Goal: Information Seeking & Learning: Find specific page/section

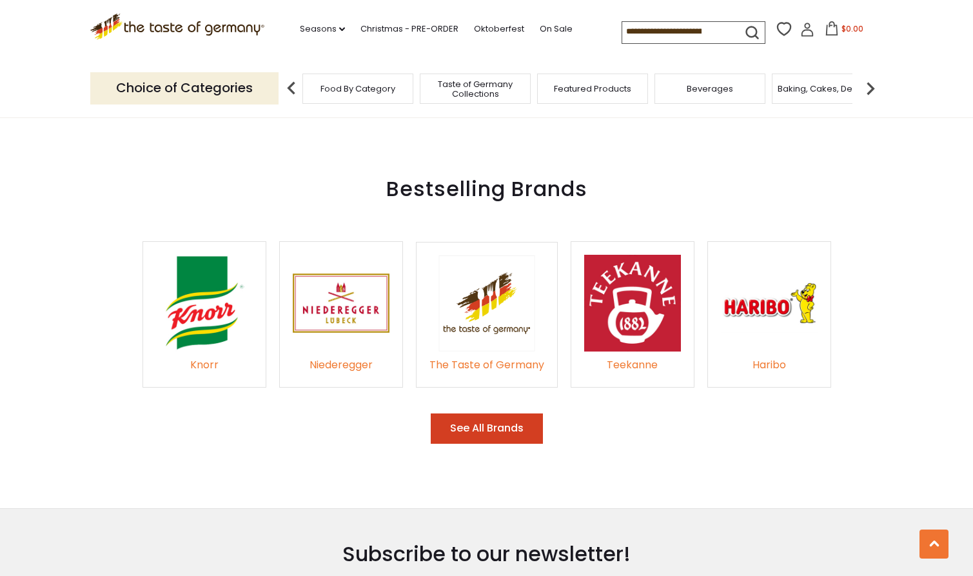
scroll to position [1837, 0]
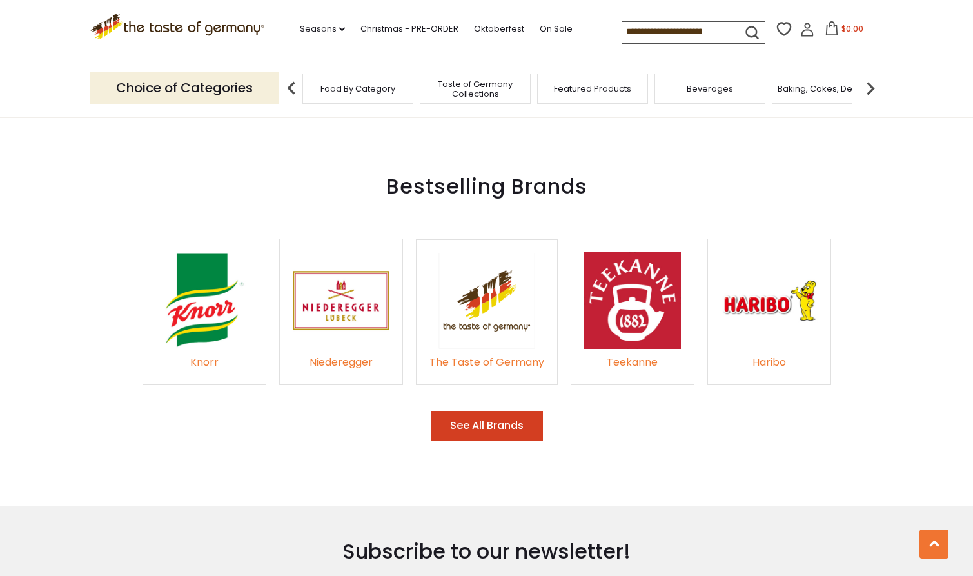
click at [491, 411] on button "See All Brands" at bounding box center [487, 426] width 112 height 30
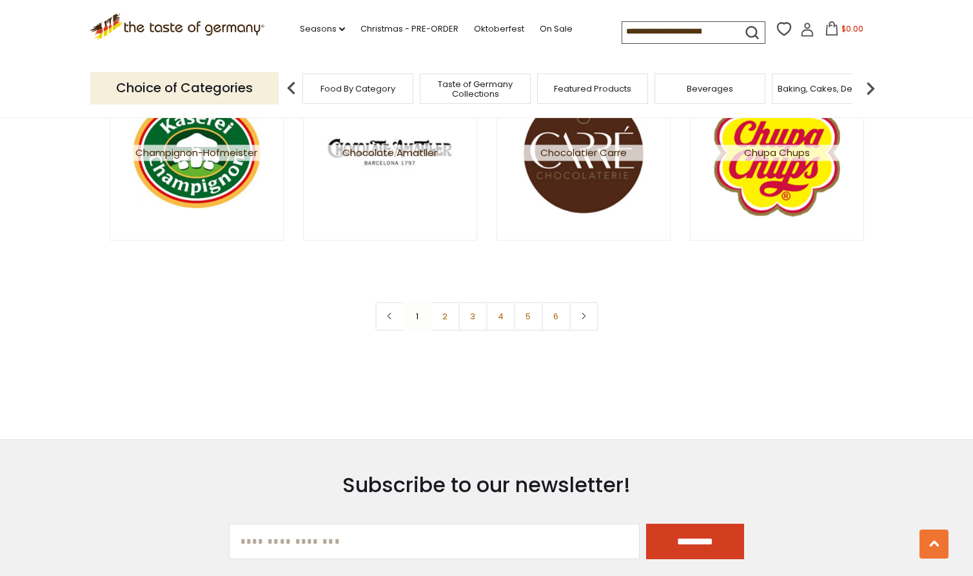
scroll to position [2732, 0]
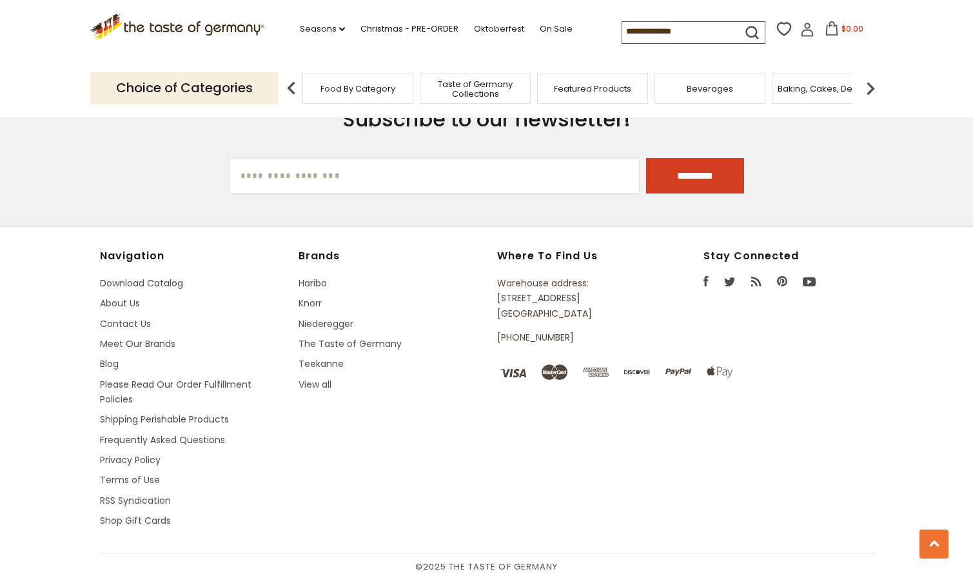
drag, startPoint x: 587, startPoint y: 311, endPoint x: 498, endPoint y: 295, distance: 90.3
click at [498, 295] on p "Warehouse address: 615 Lofstrand Lane Rockville, MD 20850" at bounding box center [570, 298] width 147 height 45
click at [135, 307] on link "About Us" at bounding box center [120, 303] width 40 height 13
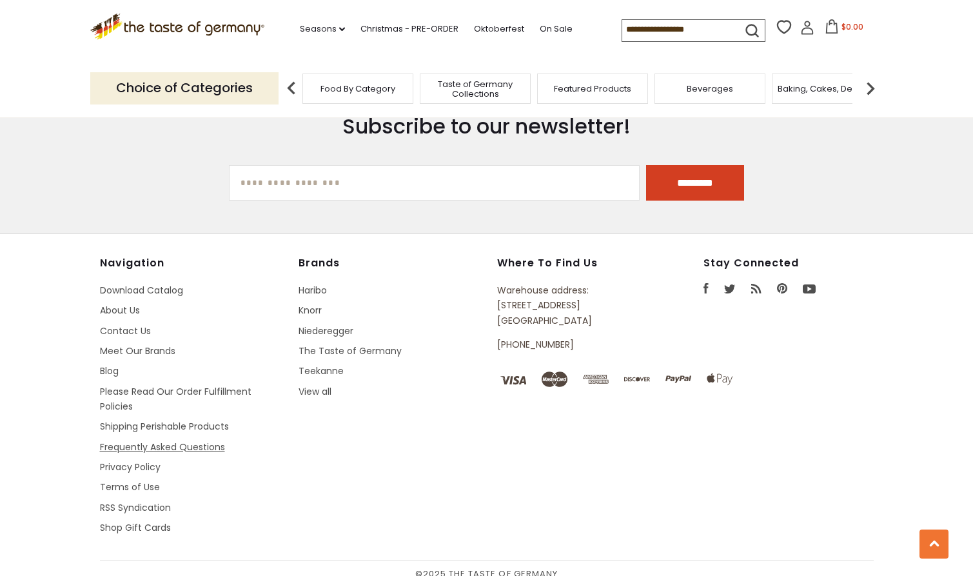
click at [115, 446] on link "Frequently Asked Questions" at bounding box center [162, 446] width 125 height 13
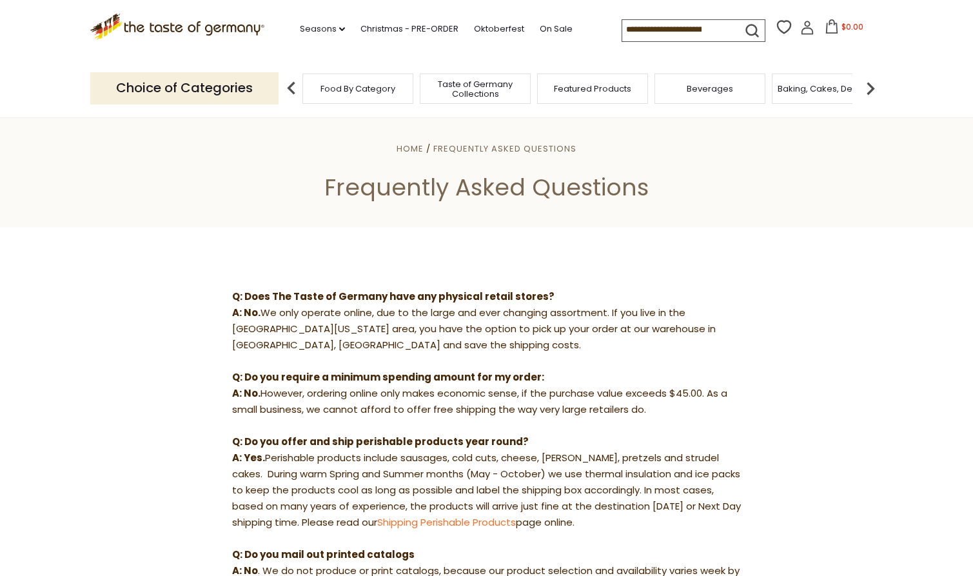
click at [871, 82] on img at bounding box center [871, 88] width 26 height 26
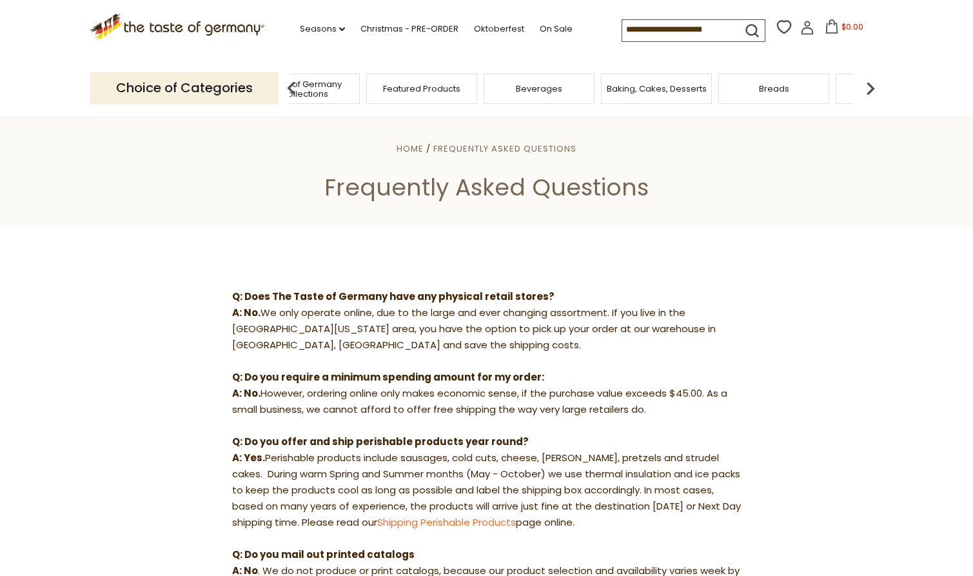
click at [660, 84] on span "Baking, Cakes, Desserts" at bounding box center [657, 89] width 100 height 10
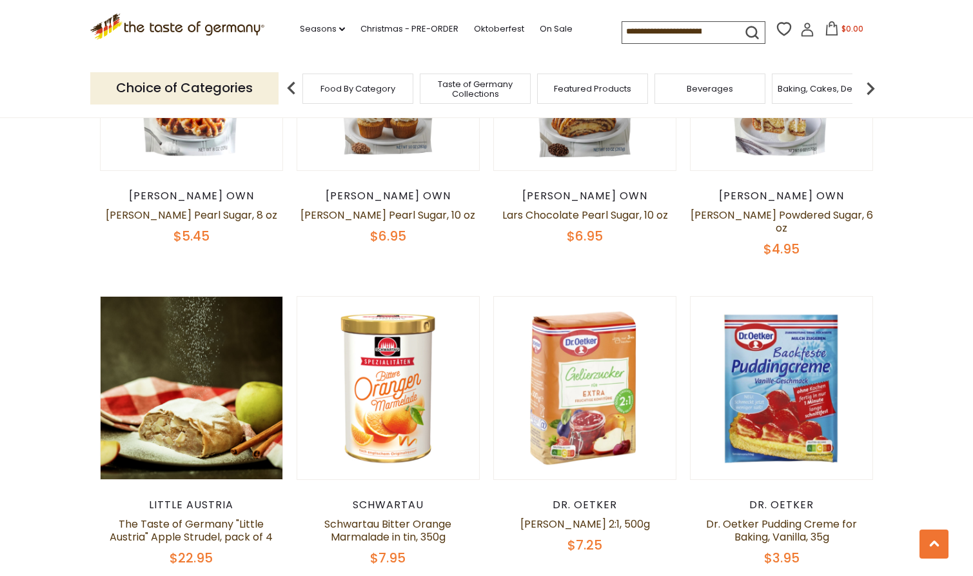
scroll to position [2989, 0]
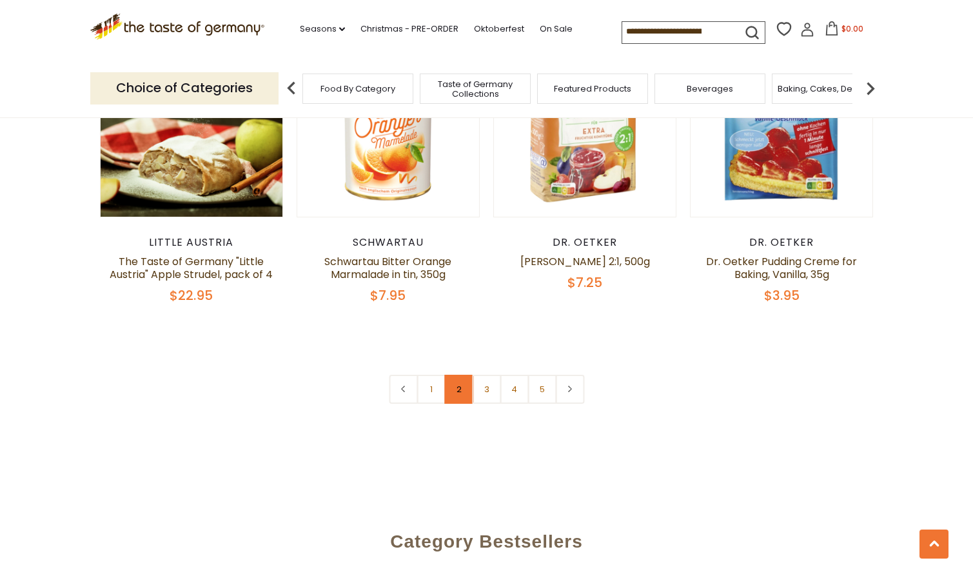
click at [455, 375] on link "2" at bounding box center [458, 389] width 29 height 29
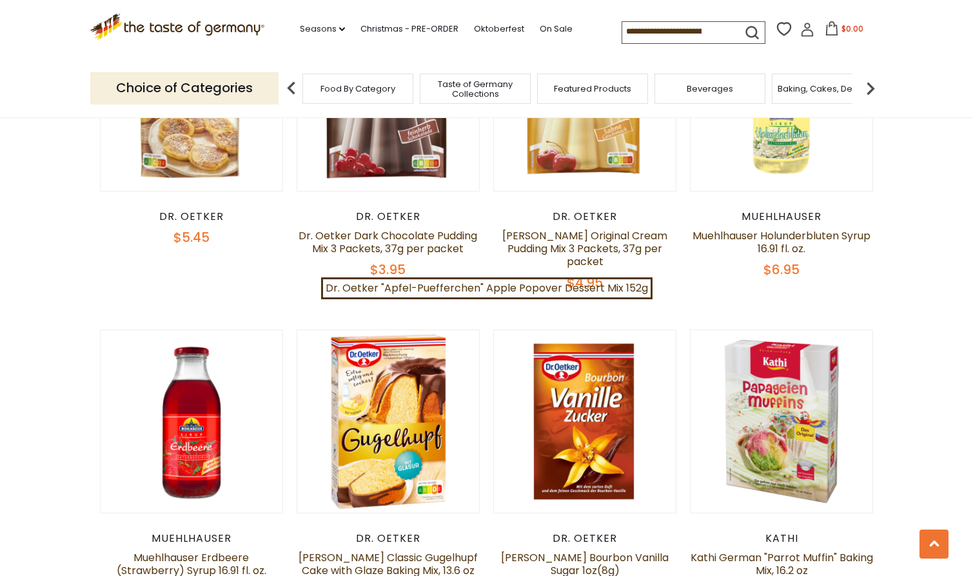
scroll to position [441, 0]
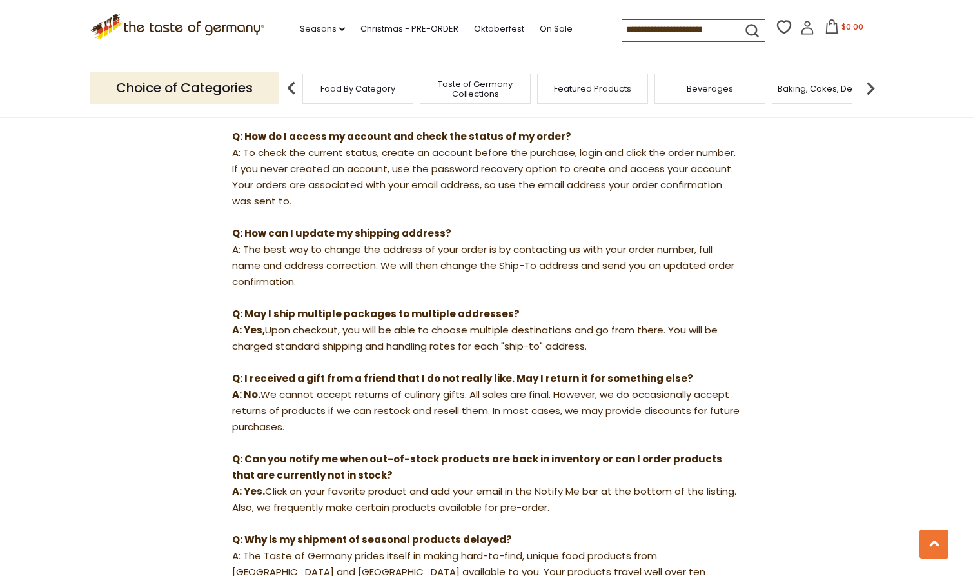
scroll to position [441, 0]
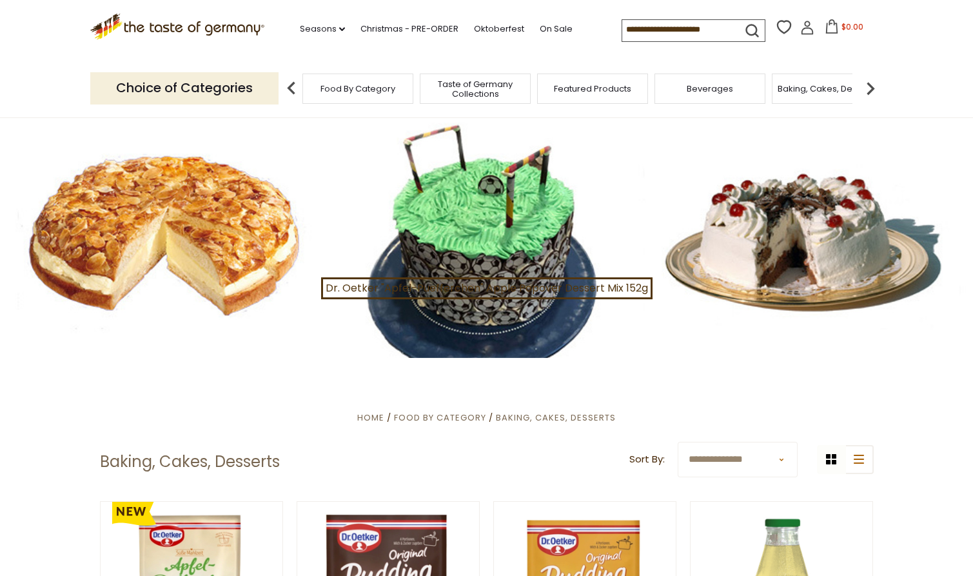
click at [617, 86] on span "Featured Products" at bounding box center [592, 89] width 77 height 10
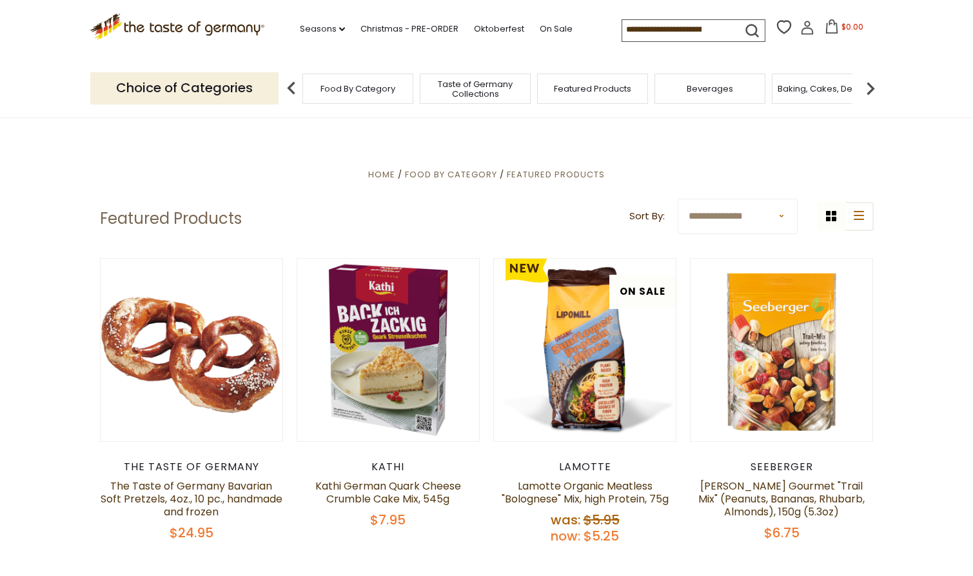
click at [346, 90] on span "Food By Category" at bounding box center [358, 89] width 75 height 10
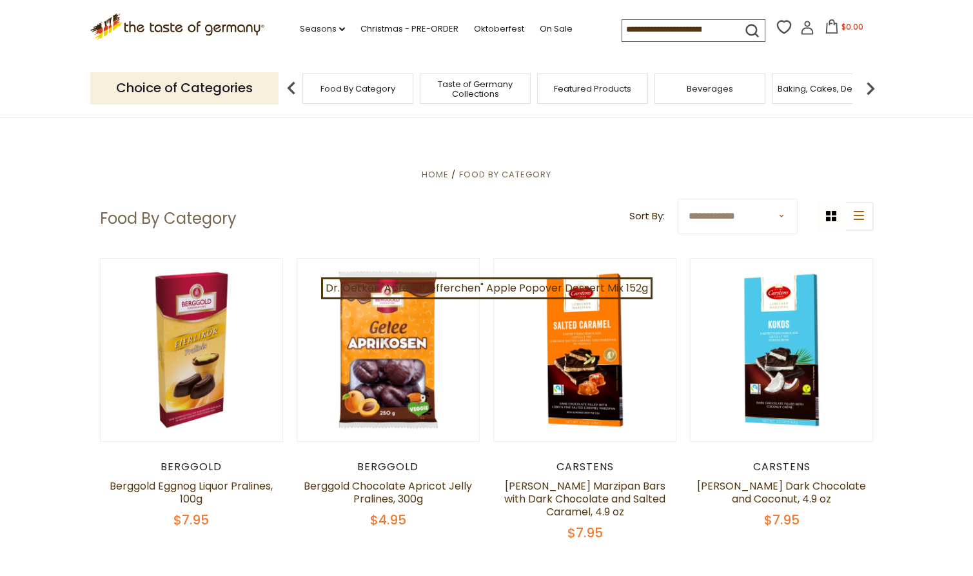
click at [872, 84] on img at bounding box center [871, 88] width 26 height 26
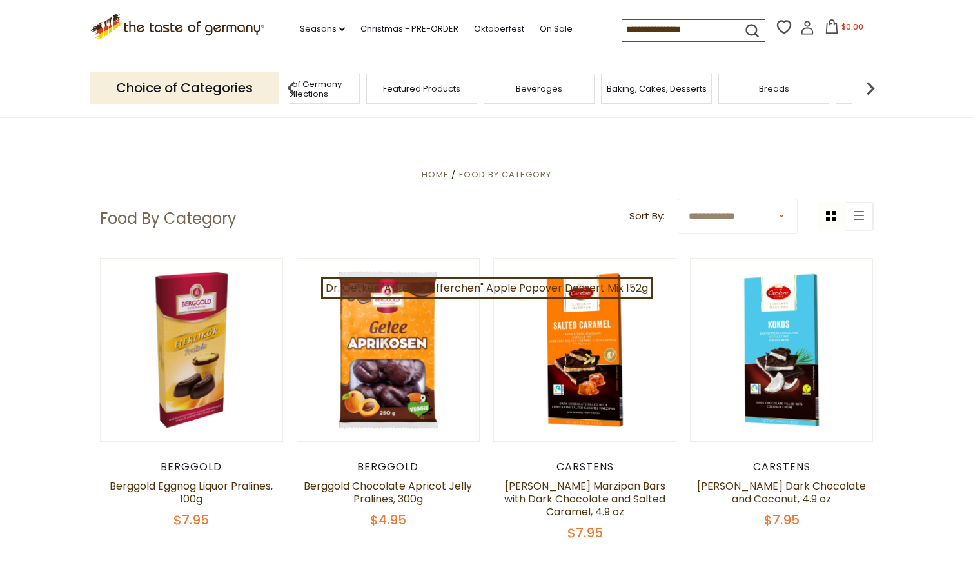
click at [872, 84] on img at bounding box center [871, 88] width 26 height 26
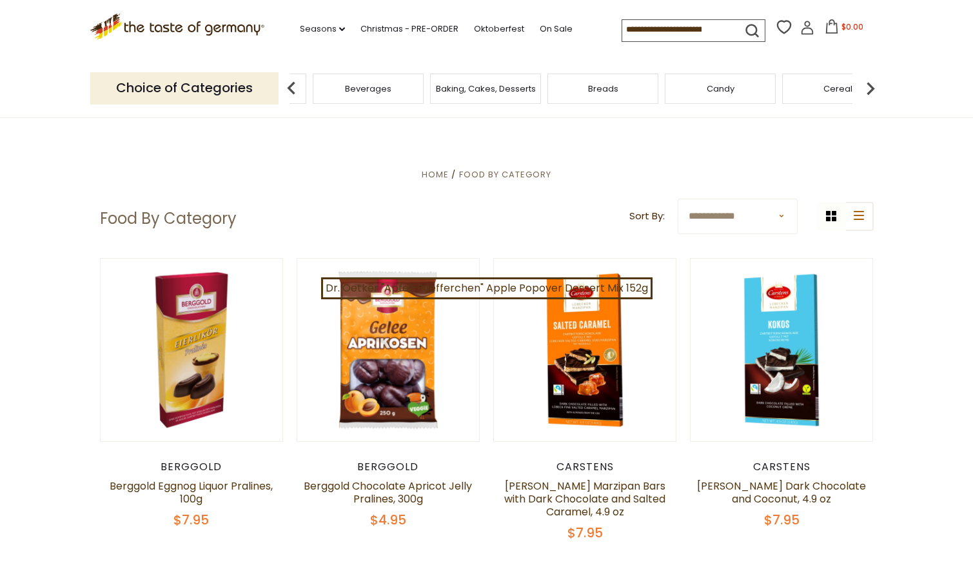
click at [872, 84] on img at bounding box center [871, 88] width 26 height 26
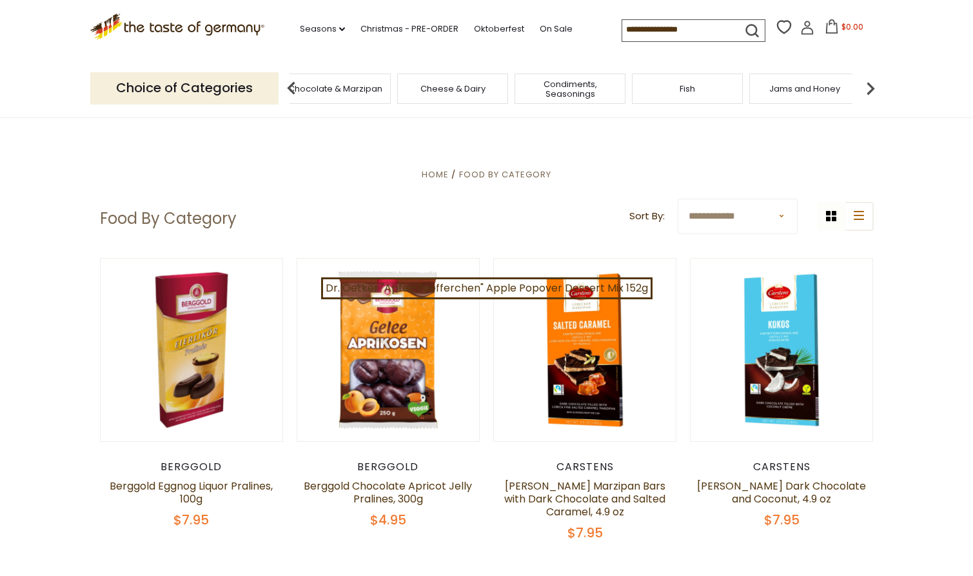
click at [872, 84] on img at bounding box center [871, 88] width 26 height 26
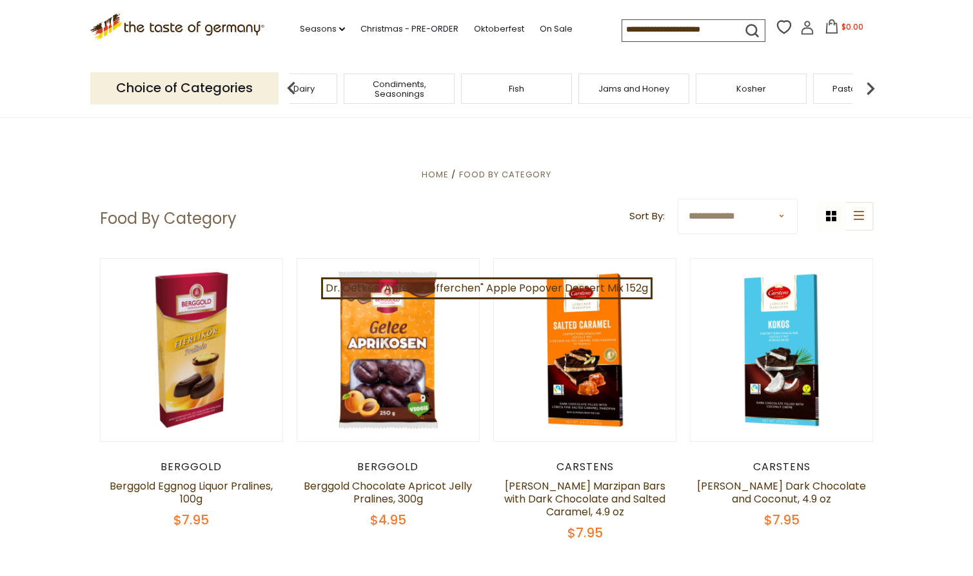
click at [872, 84] on img at bounding box center [871, 88] width 26 height 26
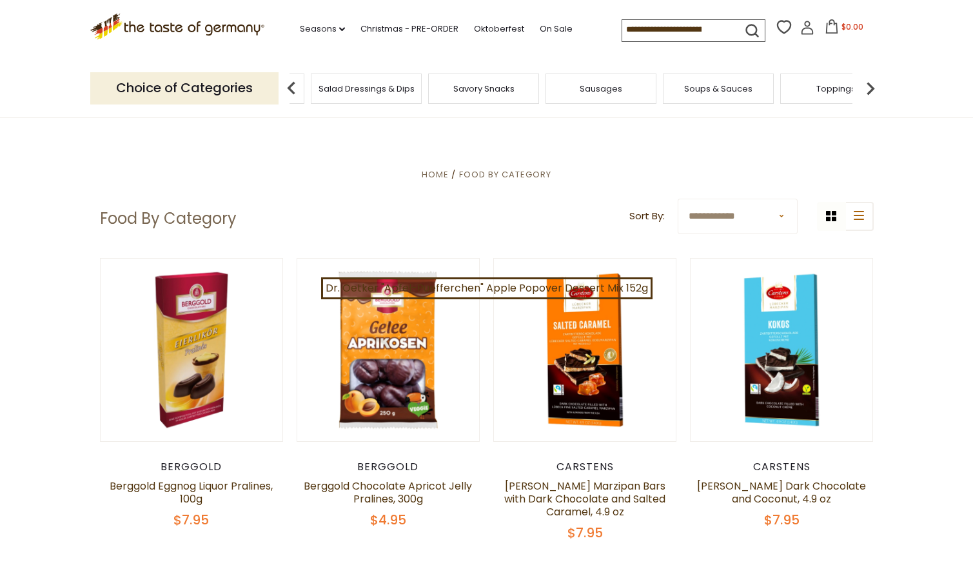
click at [604, 84] on span "Sausages" at bounding box center [601, 89] width 43 height 10
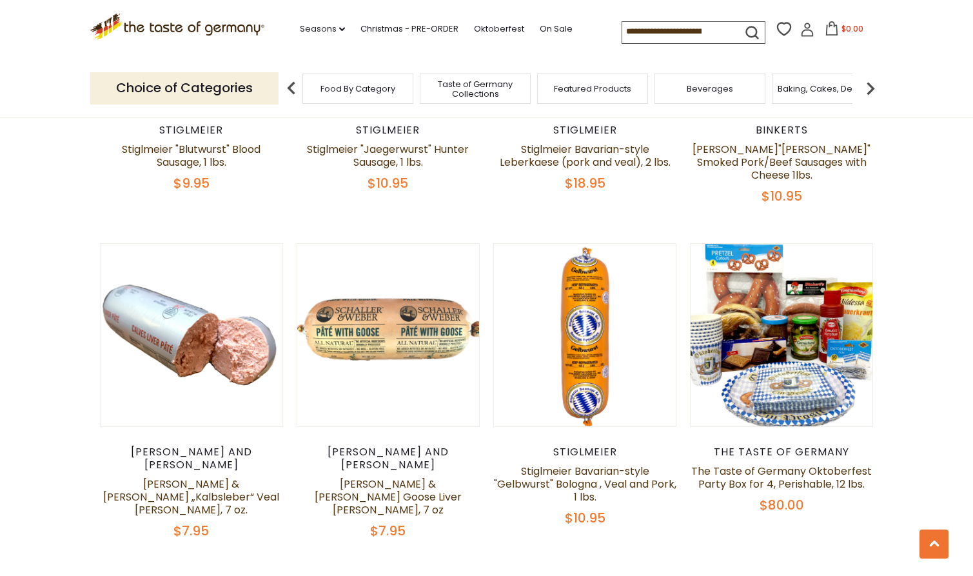
scroll to position [2914, 0]
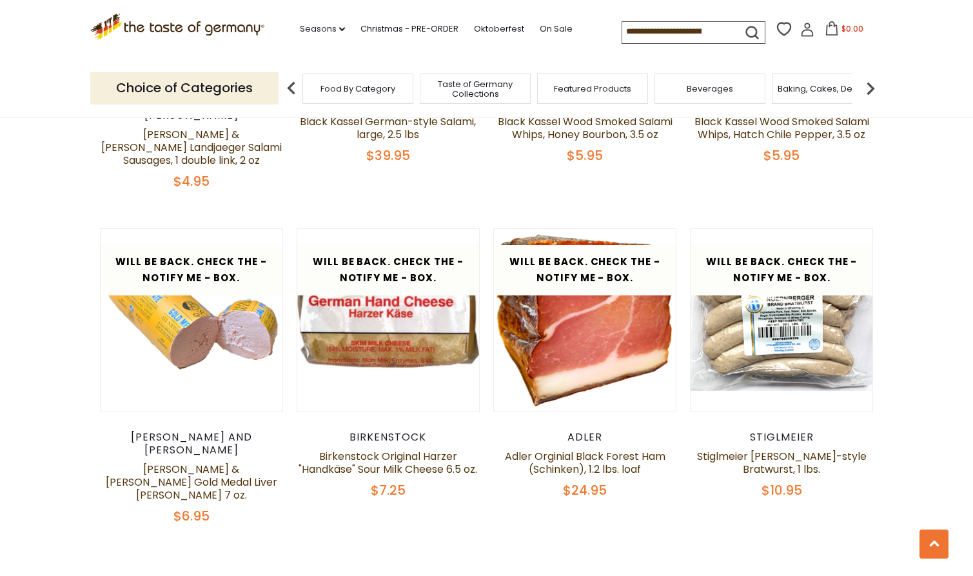
scroll to position [2887, 0]
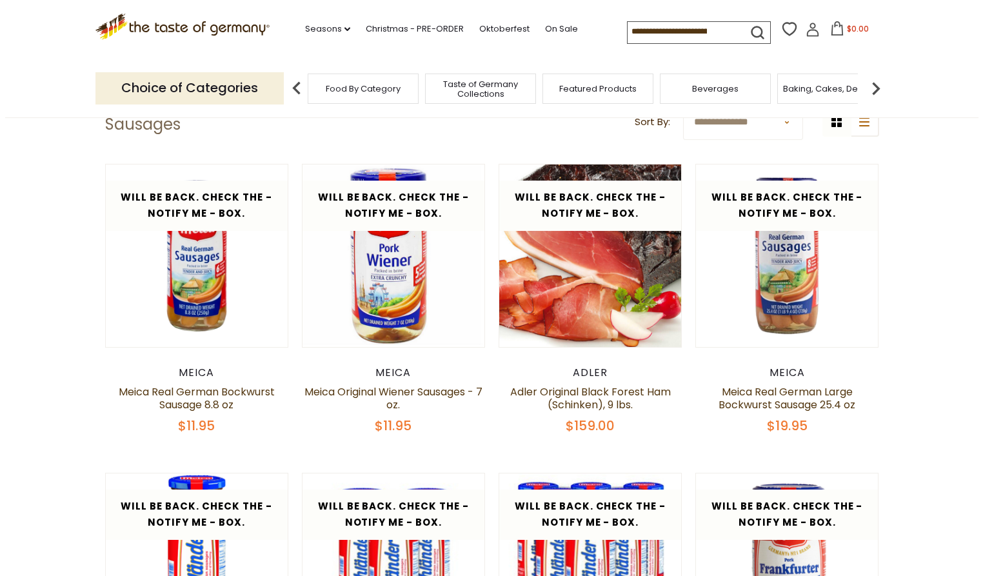
scroll to position [340, 0]
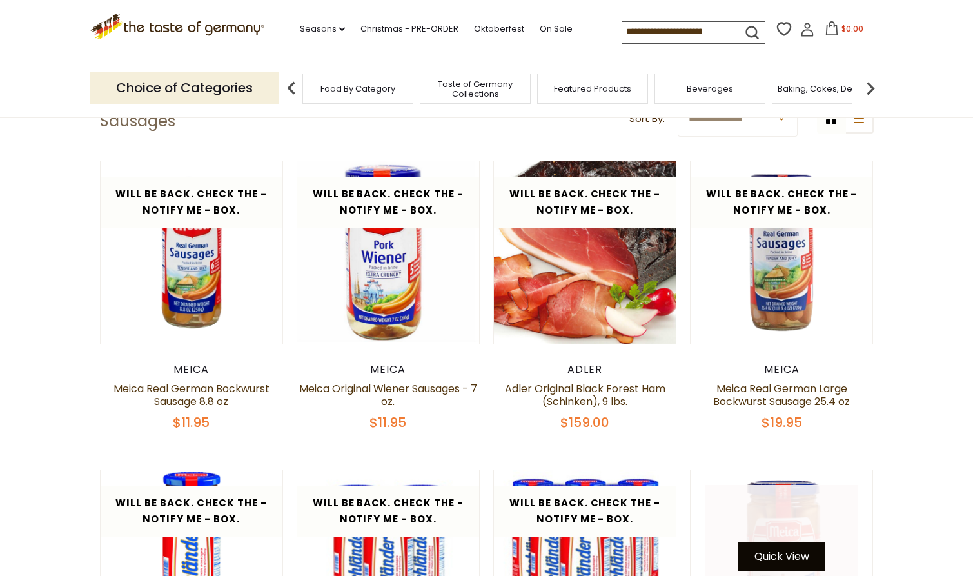
click at [784, 551] on button "Quick View" at bounding box center [781, 556] width 87 height 29
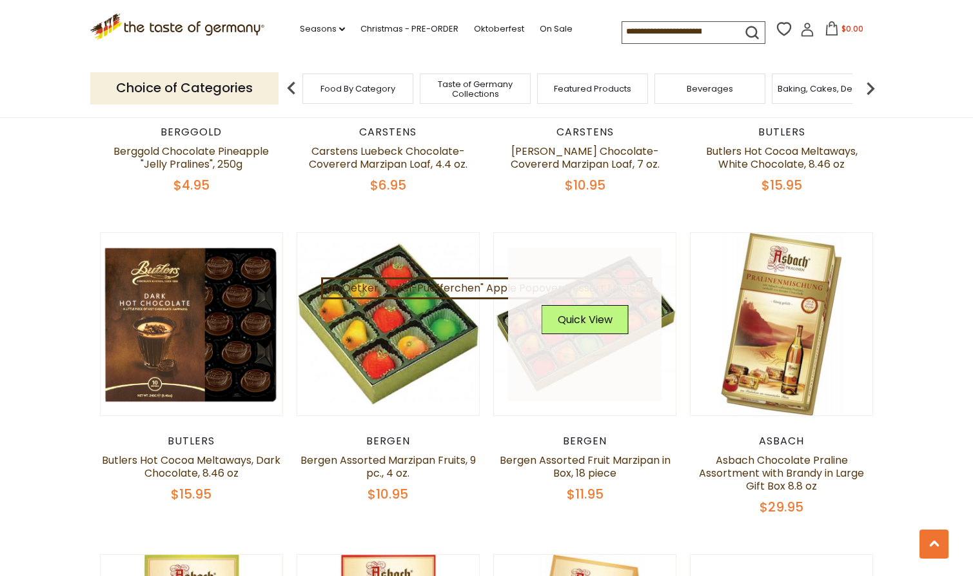
scroll to position [2358, 0]
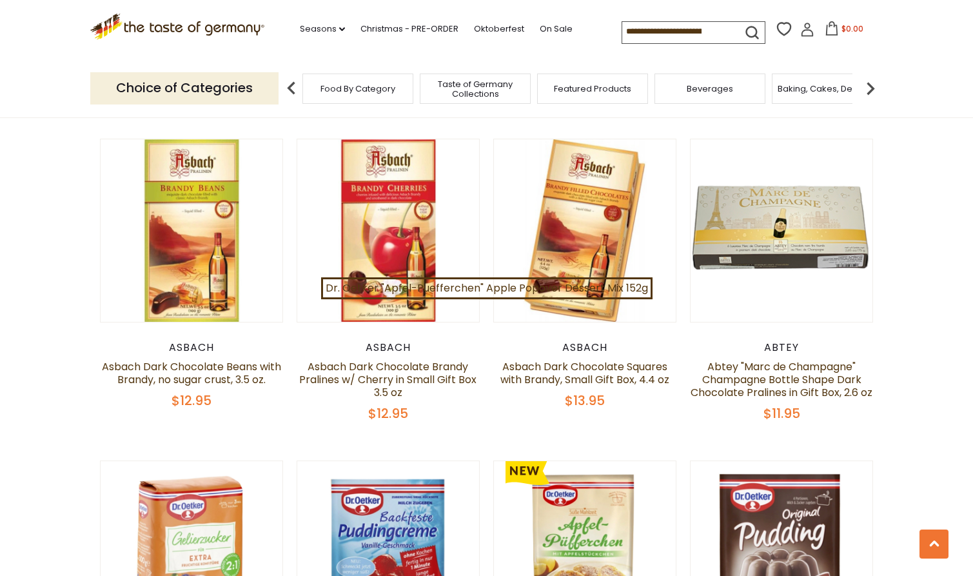
click at [633, 25] on input at bounding box center [676, 31] width 109 height 18
type input "*"
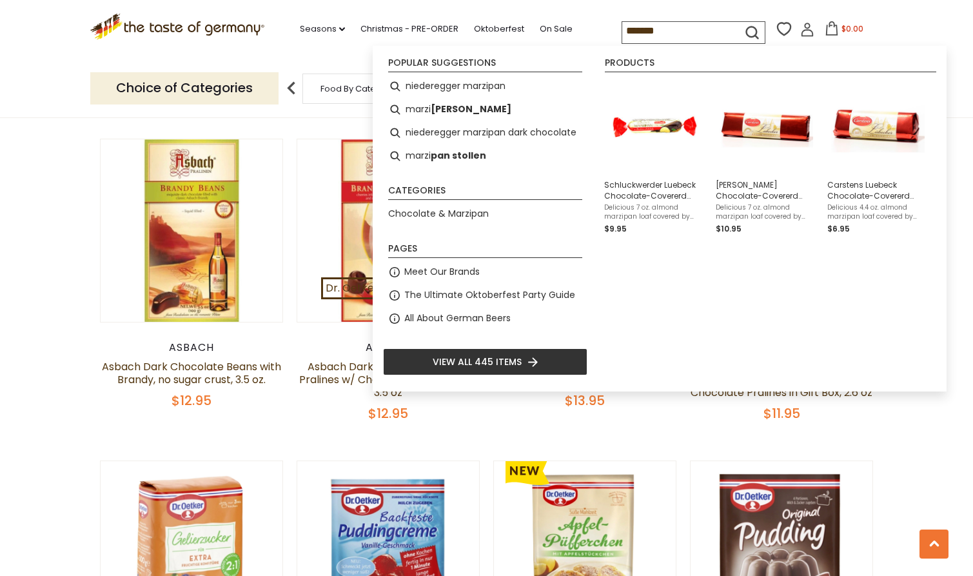
type input "********"
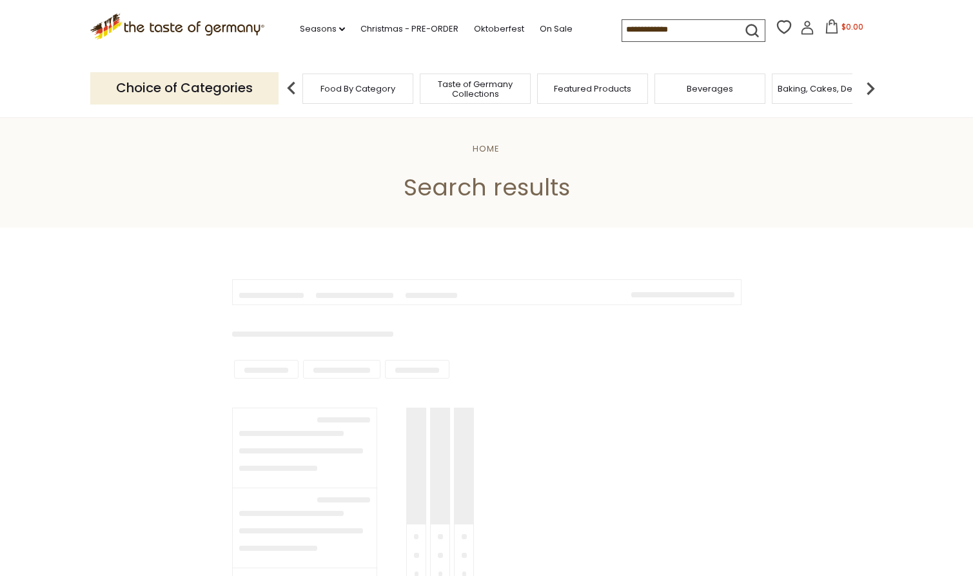
type input "********"
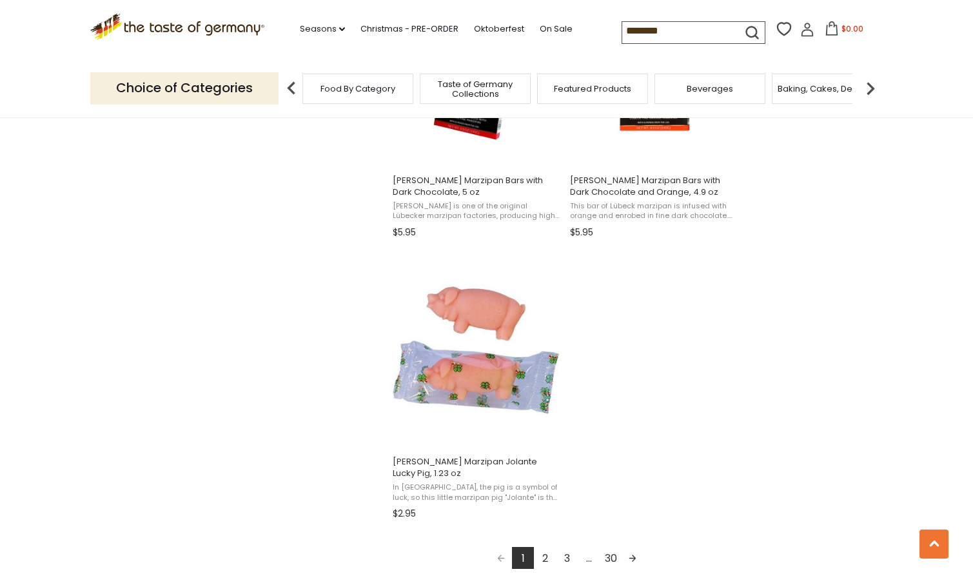
scroll to position [2296, 0]
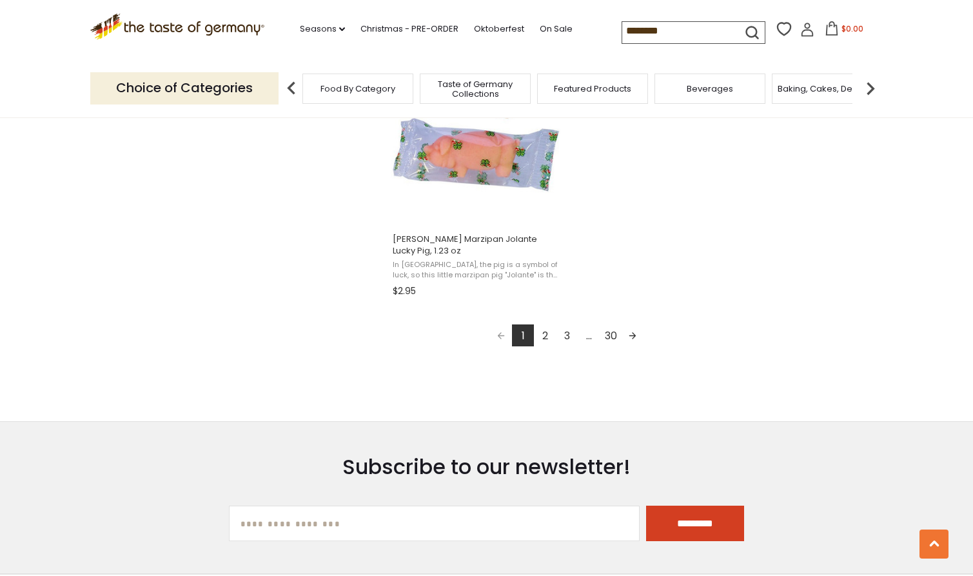
click at [544, 326] on link "2" at bounding box center [545, 335] width 22 height 22
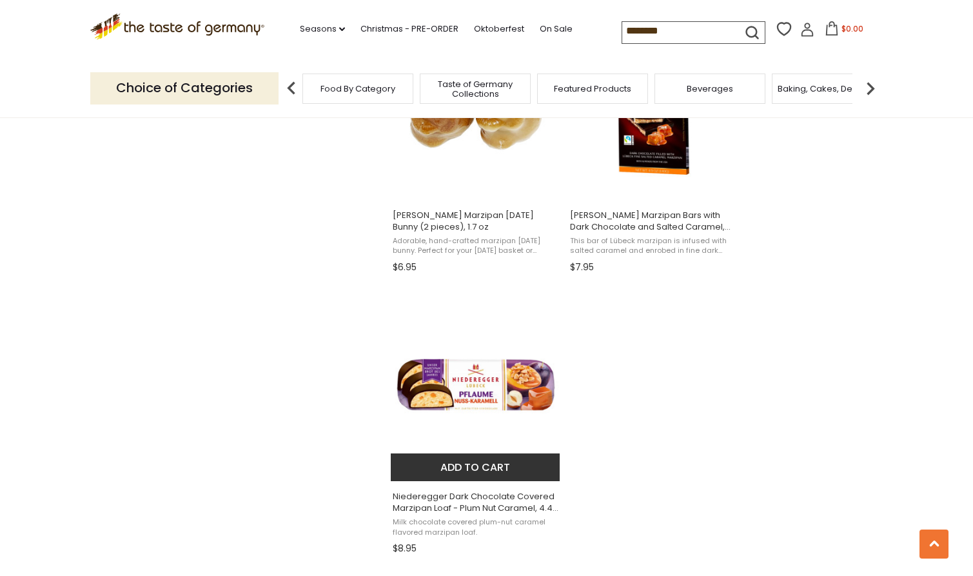
scroll to position [2316, 0]
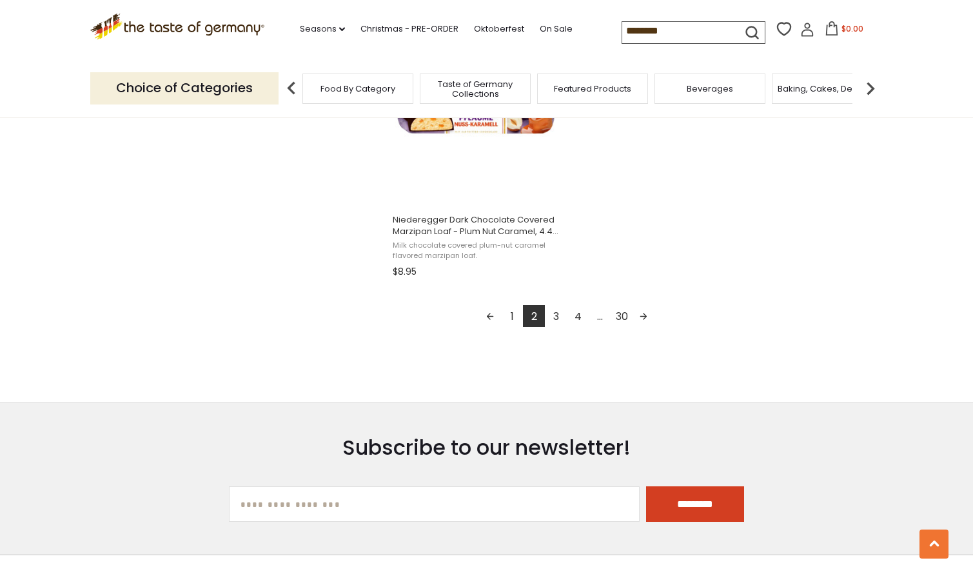
click at [554, 310] on link "3" at bounding box center [556, 316] width 22 height 22
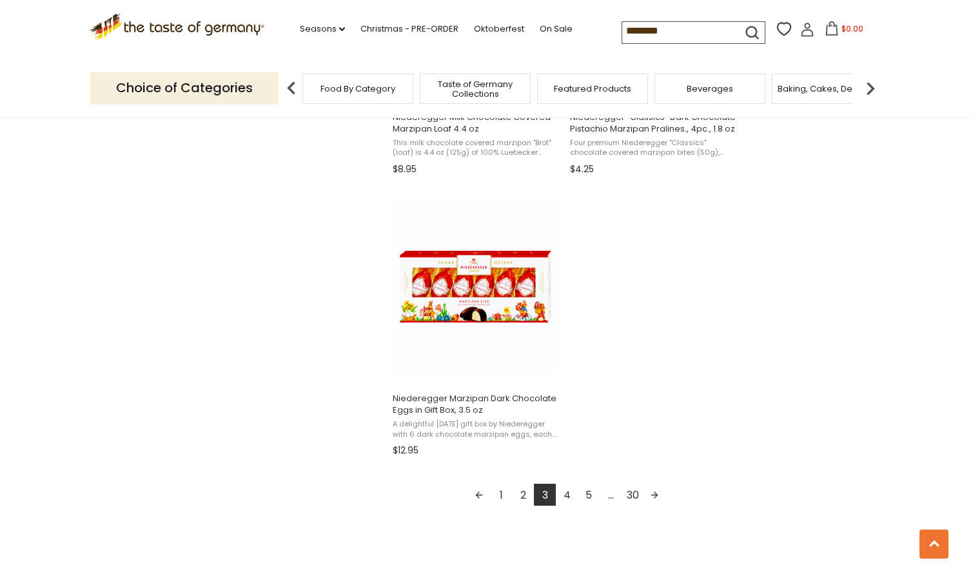
scroll to position [2409, 0]
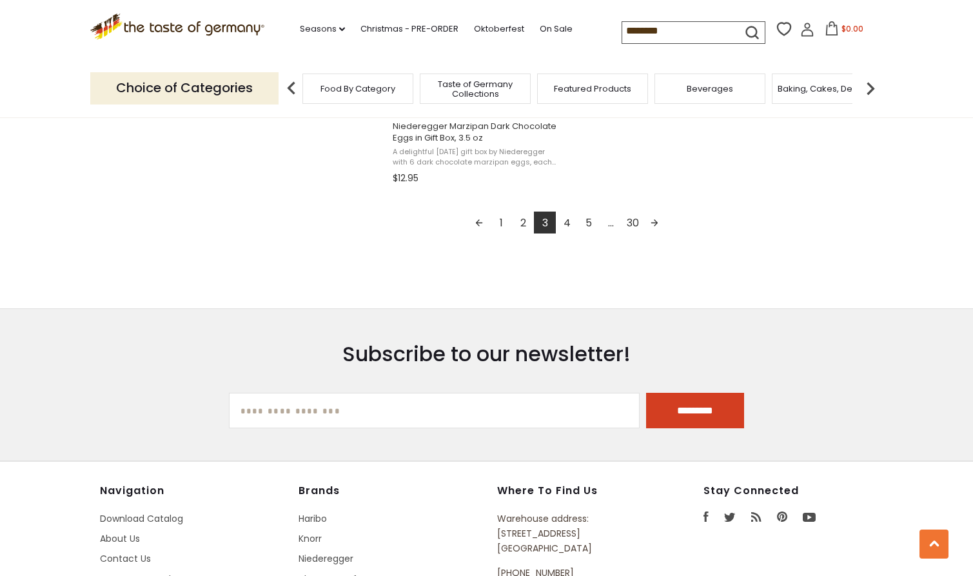
click at [568, 215] on link "4" at bounding box center [567, 223] width 22 height 22
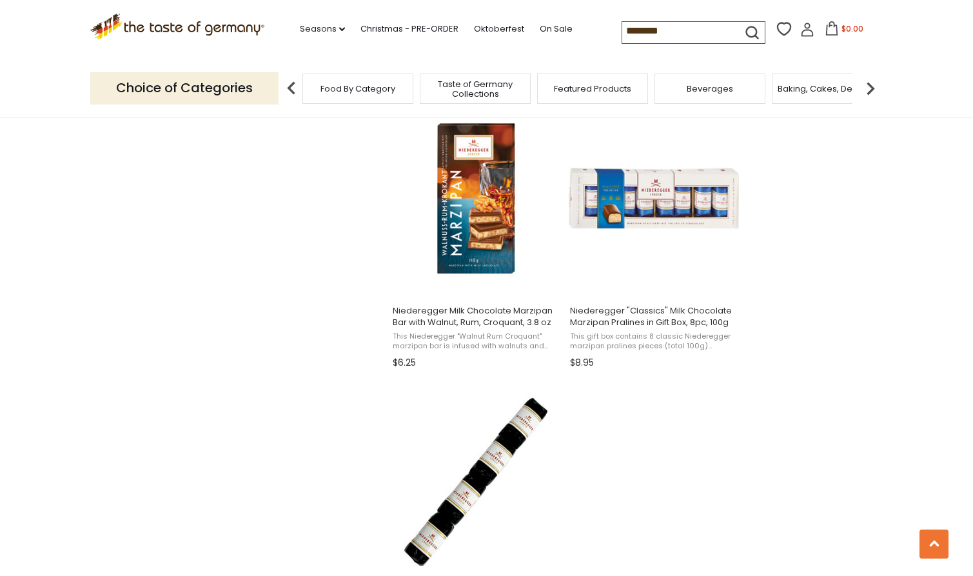
scroll to position [2285, 0]
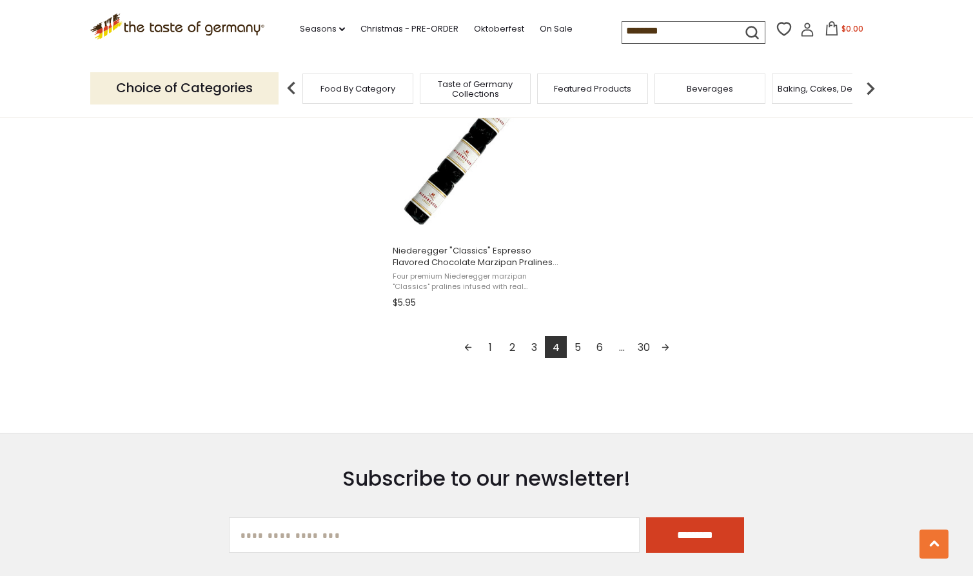
click at [580, 342] on link "5" at bounding box center [578, 347] width 22 height 22
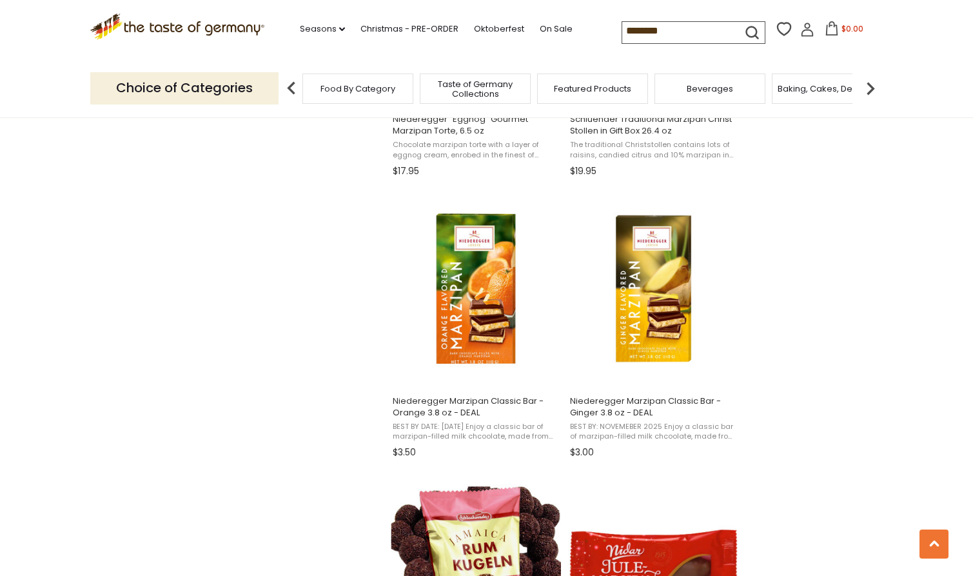
scroll to position [2046, 0]
